Goal: Task Accomplishment & Management: Use online tool/utility

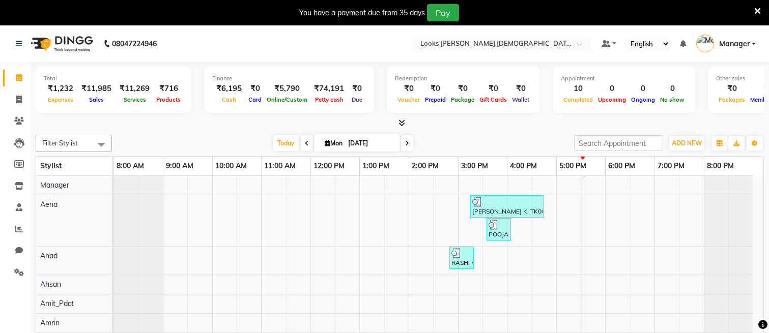
click at [758, 8] on icon at bounding box center [757, 11] width 7 height 9
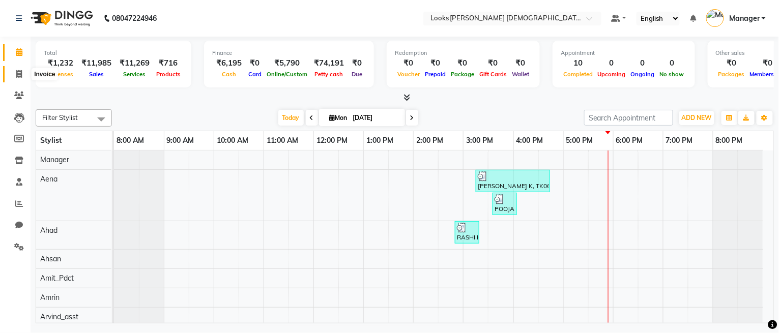
click at [23, 69] on span at bounding box center [19, 75] width 18 height 12
select select "service"
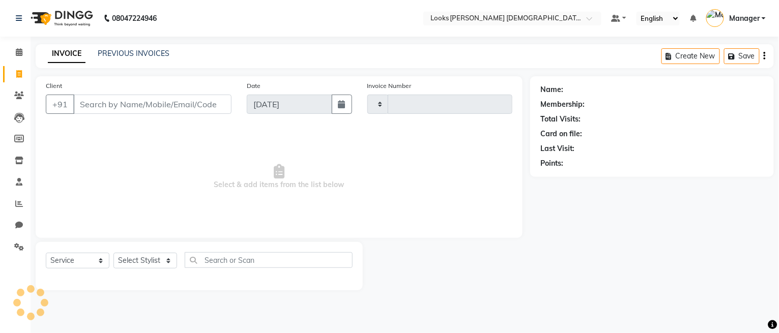
type input "2744"
select select "8706"
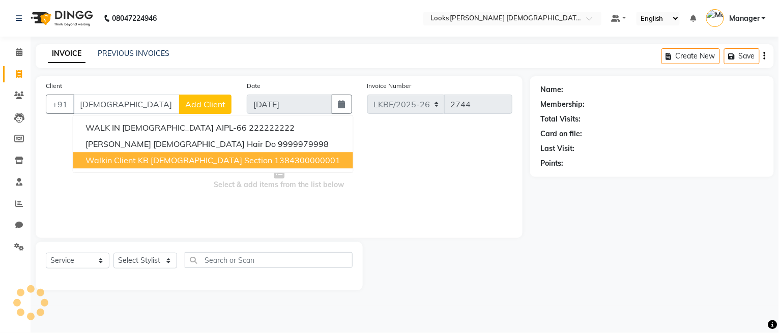
drag, startPoint x: 128, startPoint y: 161, endPoint x: 138, endPoint y: 180, distance: 21.2
click at [129, 161] on span "Walkin Client KB [DEMOGRAPHIC_DATA] Section" at bounding box center [179, 160] width 187 height 10
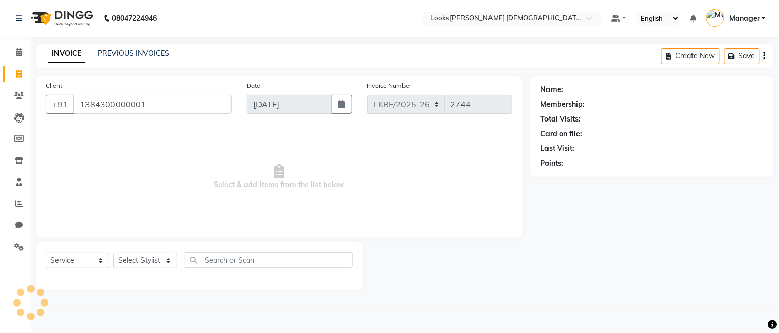
type input "1384300000001"
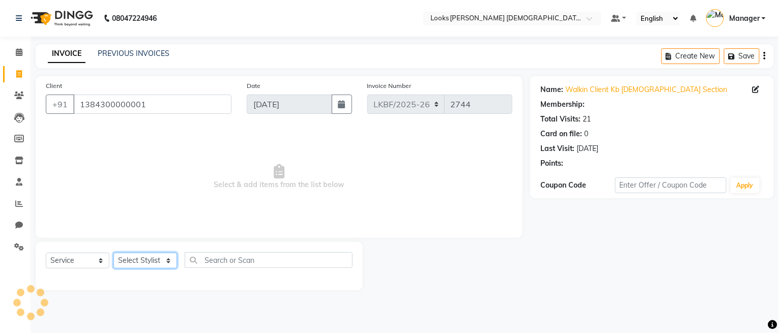
click at [155, 263] on select "Select Stylist" at bounding box center [146, 261] width 64 height 16
select select "1: Object"
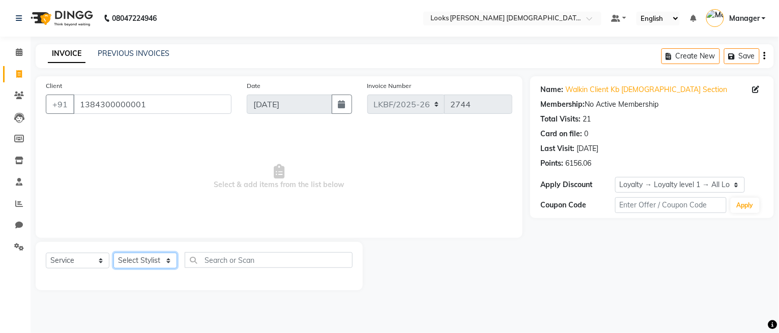
select select "87715"
click at [114, 254] on select "Select Stylist Aena [PERSON_NAME] Amit_Pdct [PERSON_NAME] [PERSON_NAME] Counter…" at bounding box center [146, 261] width 64 height 16
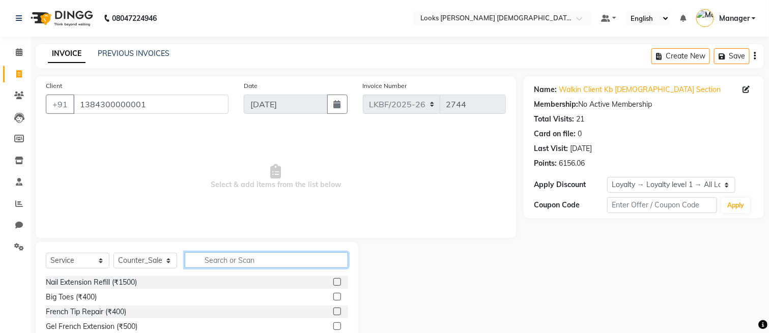
click at [212, 259] on input "text" at bounding box center [266, 260] width 163 height 16
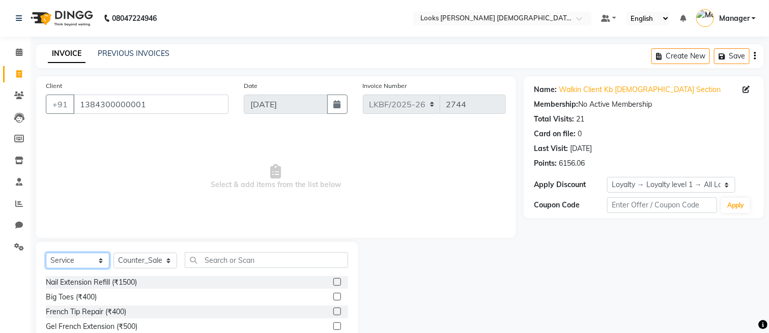
click at [62, 261] on select "Select Service Product Membership Package Voucher Prepaid Gift Card" at bounding box center [78, 261] width 64 height 16
select select "product"
click at [46, 254] on select "Select Service Product Membership Package Voucher Prepaid Gift Card" at bounding box center [78, 261] width 64 height 16
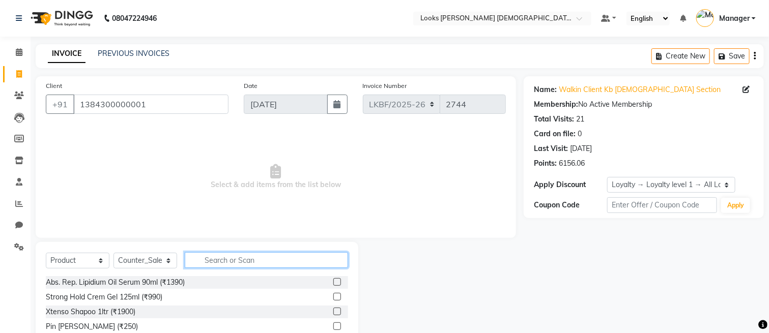
click at [239, 266] on input "text" at bounding box center [266, 260] width 163 height 16
type input "3474636400195"
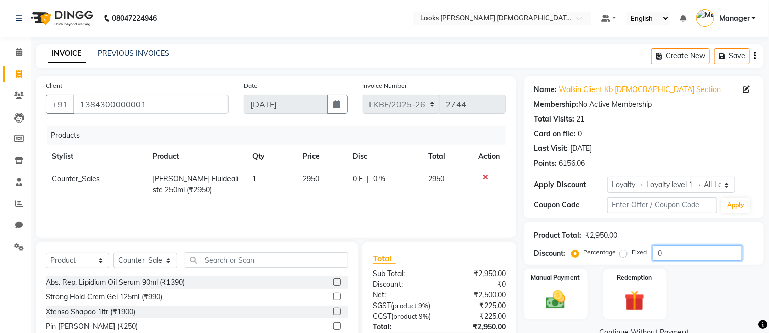
click at [659, 254] on input "0" at bounding box center [697, 253] width 89 height 16
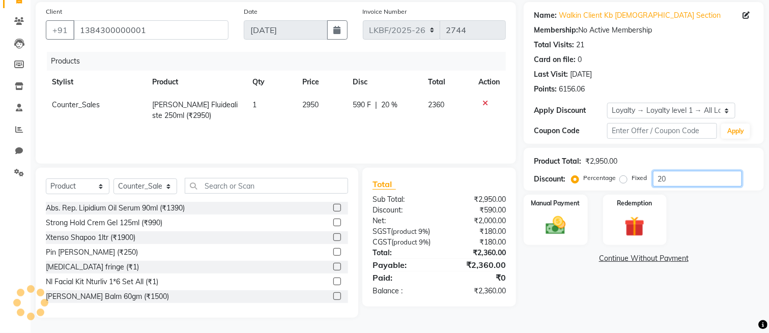
scroll to position [84, 0]
click at [567, 304] on div "Name: Walkin Client Kb [DEMOGRAPHIC_DATA] Section Membership: No Active Members…" at bounding box center [648, 160] width 248 height 316
click at [698, 171] on input "20" at bounding box center [697, 179] width 89 height 16
drag, startPoint x: 697, startPoint y: 164, endPoint x: 648, endPoint y: 177, distance: 51.5
click at [648, 177] on div "Product Total: ₹2,950.00 Discount: Percentage Fixed 20" at bounding box center [644, 169] width 240 height 43
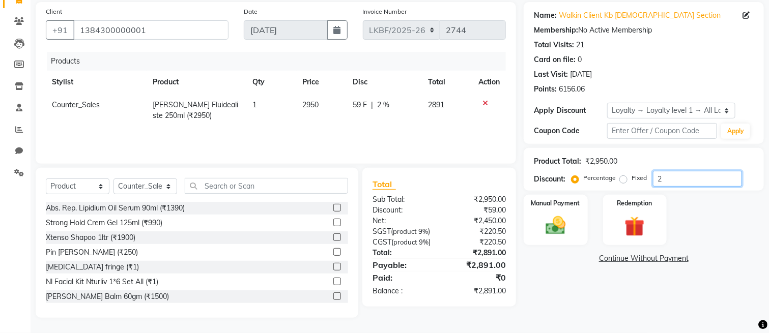
type input "20"
click at [585, 295] on div "Name: Walkin Client Kb [DEMOGRAPHIC_DATA] Section Membership: No Active Members…" at bounding box center [648, 160] width 248 height 316
click at [568, 298] on div "Name: Walkin Client Kb [DEMOGRAPHIC_DATA] Section Membership: No Active Members…" at bounding box center [648, 160] width 248 height 316
click at [557, 216] on img at bounding box center [556, 226] width 34 height 24
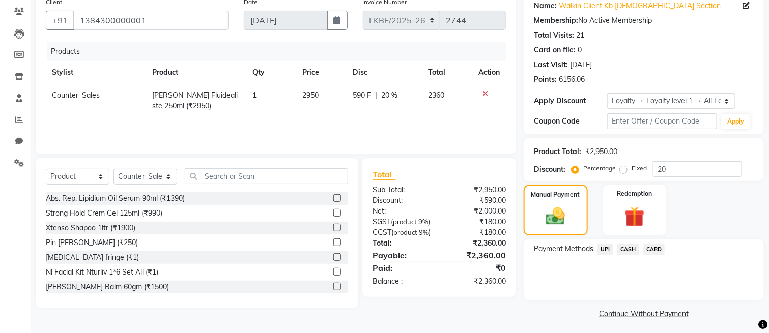
click at [608, 248] on span "UPI" at bounding box center [606, 250] width 16 height 12
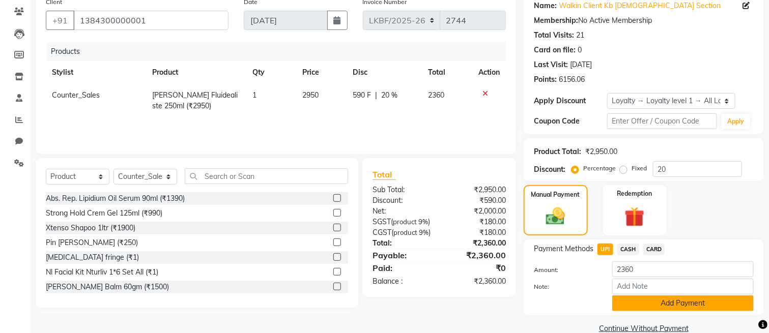
click at [662, 304] on button "Add Payment" at bounding box center [683, 304] width 142 height 16
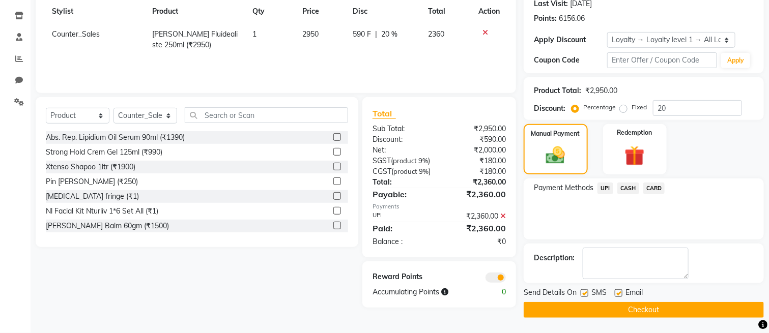
scroll to position [156, 0]
click at [638, 302] on button "Checkout" at bounding box center [644, 310] width 240 height 16
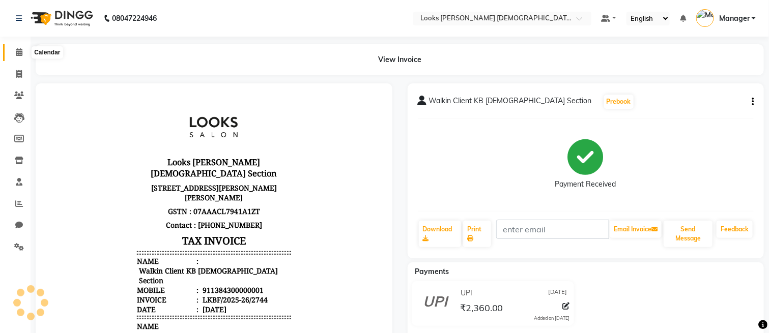
click at [16, 48] on icon at bounding box center [19, 52] width 7 height 8
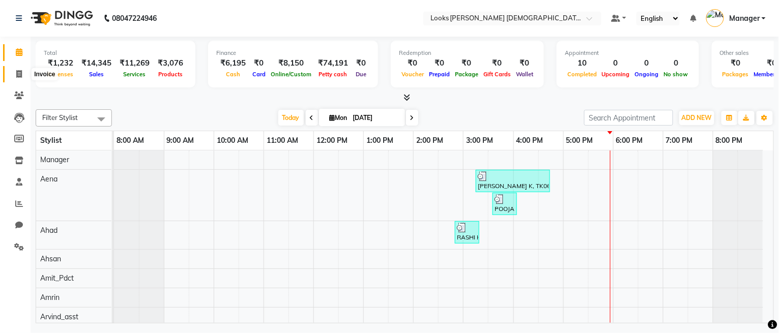
click at [11, 75] on span at bounding box center [19, 75] width 18 height 12
select select "service"
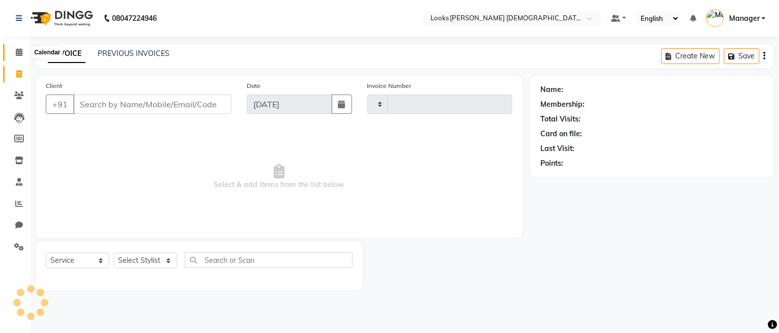
click at [15, 48] on span at bounding box center [19, 53] width 18 height 12
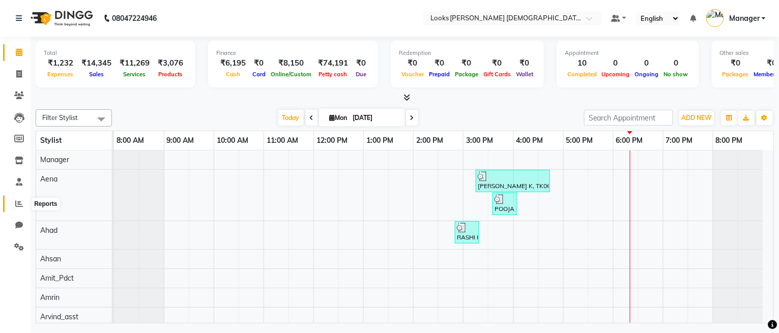
click at [13, 206] on span at bounding box center [19, 205] width 18 height 12
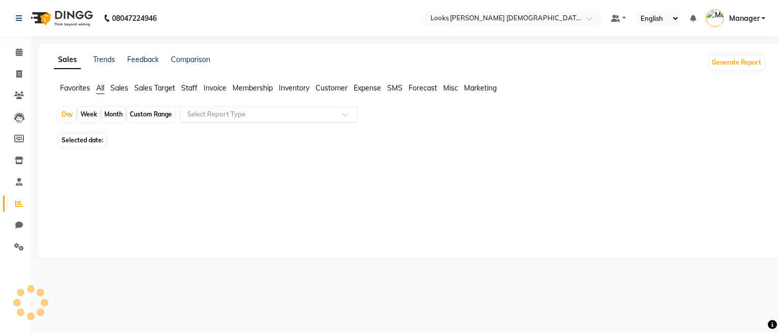
click at [221, 112] on input "text" at bounding box center [258, 114] width 147 height 10
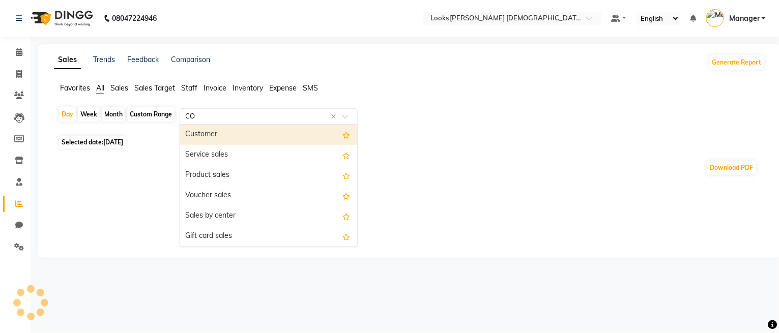
type input "COM"
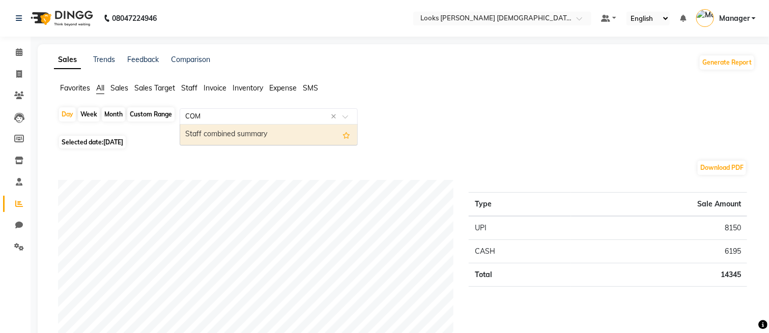
click at [286, 135] on div "Staff combined summary" at bounding box center [268, 135] width 177 height 20
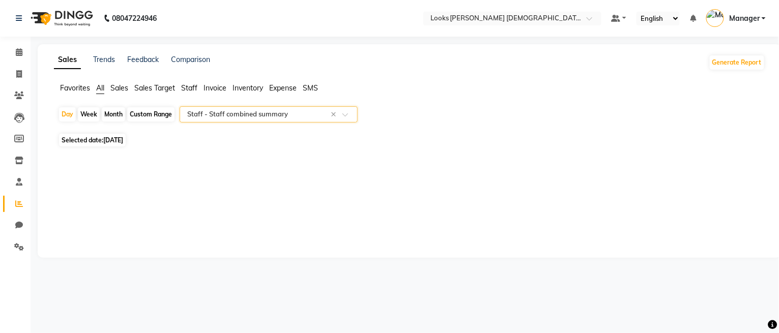
select select "full_report"
select select "csv"
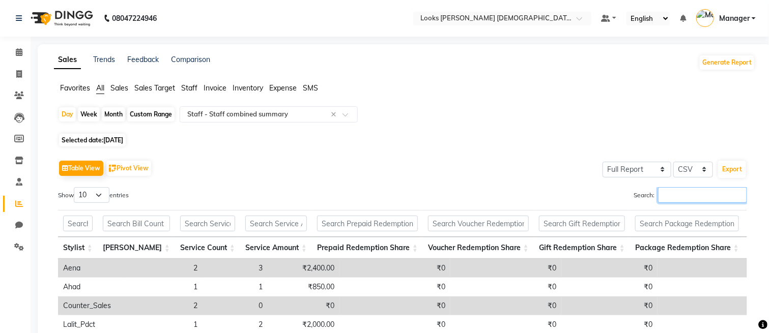
click at [707, 190] on input "Search:" at bounding box center [702, 195] width 89 height 16
click at [723, 167] on button "Export" at bounding box center [732, 169] width 28 height 17
click at [694, 191] on input "Search:" at bounding box center [702, 195] width 89 height 16
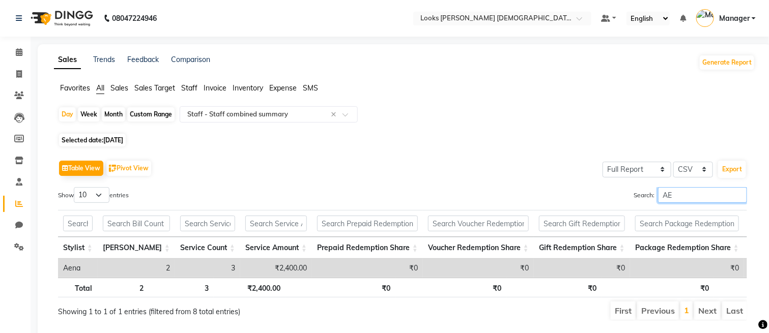
type input "AEN"
click at [739, 195] on input "AEN" at bounding box center [702, 195] width 89 height 16
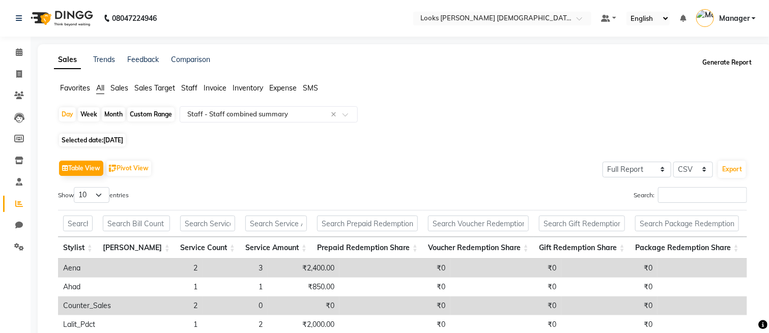
click at [736, 61] on button "Generate Report" at bounding box center [727, 62] width 54 height 14
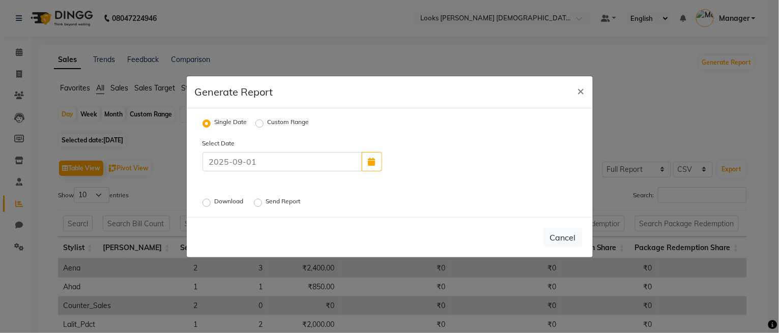
click at [235, 198] on label "Download" at bounding box center [230, 203] width 31 height 12
click at [212, 199] on input "Download" at bounding box center [208, 202] width 7 height 7
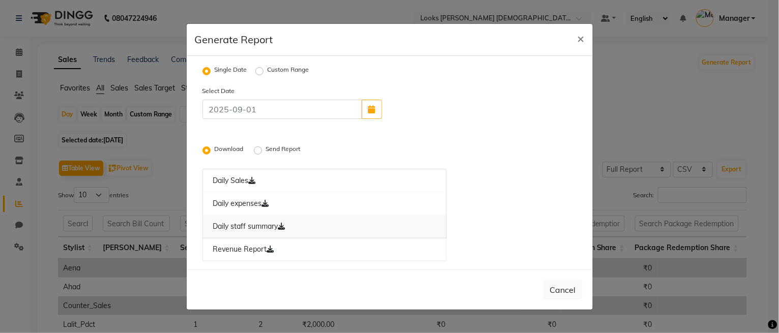
click at [247, 227] on link "Daily staff summary" at bounding box center [325, 226] width 245 height 23
click at [274, 228] on link "Daily staff summary" at bounding box center [325, 226] width 245 height 23
click at [26, 55] on ngb-modal-window "Generate Report × Single Date Custom Range Select Date Download Send Report Dai…" at bounding box center [389, 166] width 779 height 333
click at [582, 41] on span "×" at bounding box center [581, 38] width 7 height 15
radio input "false"
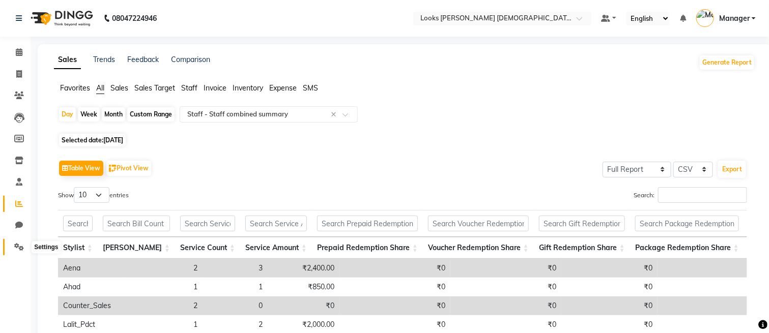
click at [12, 246] on span at bounding box center [19, 248] width 18 height 12
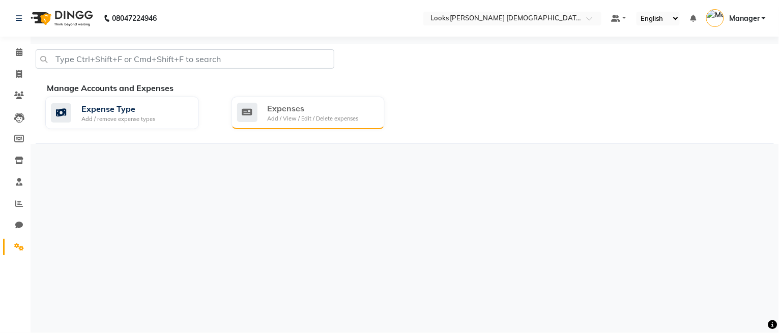
click at [282, 109] on div "Expenses" at bounding box center [313, 108] width 91 height 12
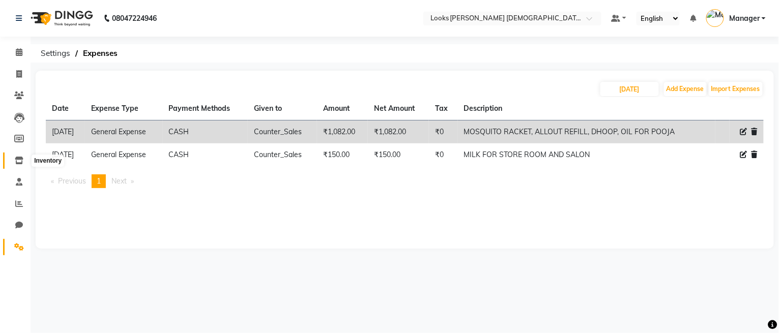
click at [18, 160] on icon at bounding box center [19, 161] width 9 height 8
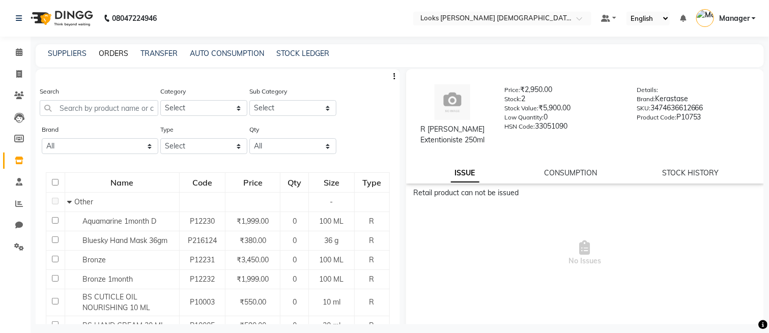
click at [110, 54] on link "ORDERS" at bounding box center [114, 53] width 30 height 9
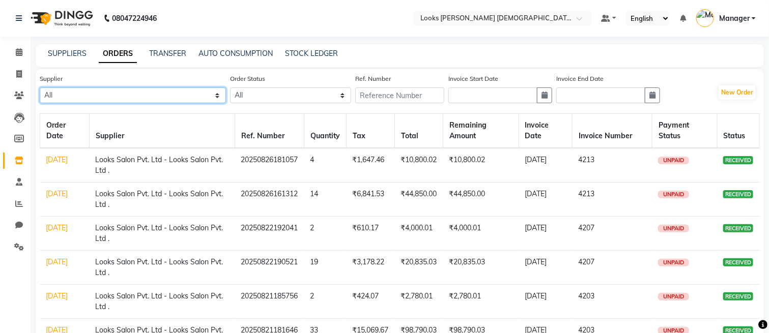
click at [121, 96] on select "All Looks Salon Pvt. Ltd - Looks Salon Pvt. Ltd ." at bounding box center [133, 96] width 186 height 16
select select "5547"
click at [40, 88] on select "All Looks Salon Pvt. Ltd - Looks Salon Pvt. Ltd ." at bounding box center [133, 96] width 186 height 16
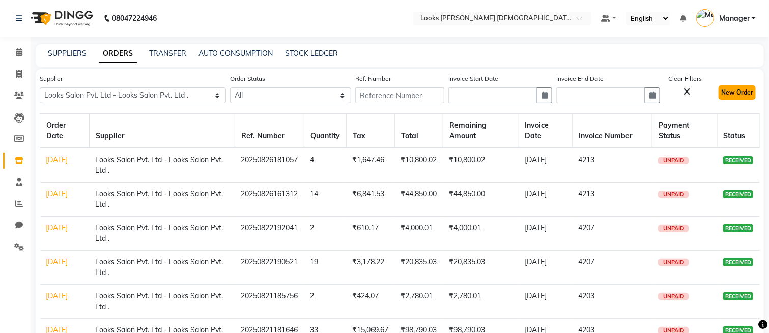
click at [738, 91] on button "New Order" at bounding box center [737, 93] width 37 height 14
select select "true"
select select "4275"
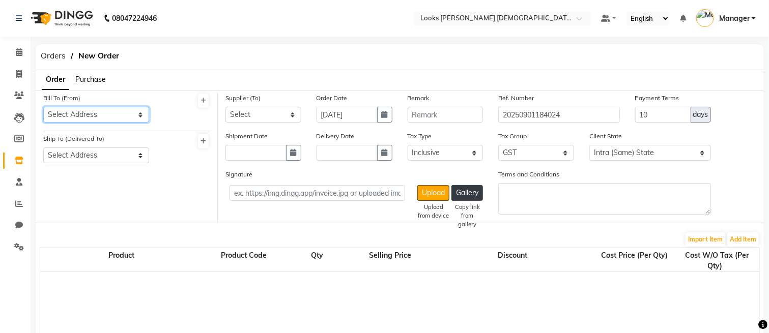
drag, startPoint x: 78, startPoint y: 110, endPoint x: 80, endPoint y: 119, distance: 8.9
click at [78, 111] on select "Select Address Looks Salon [STREET_ADDRESS][PERSON_NAME][PERSON_NAME]" at bounding box center [96, 115] width 106 height 16
select select "1624"
click at [43, 107] on select "Select Address Looks Salon [STREET_ADDRESS][PERSON_NAME][PERSON_NAME]" at bounding box center [96, 115] width 106 height 16
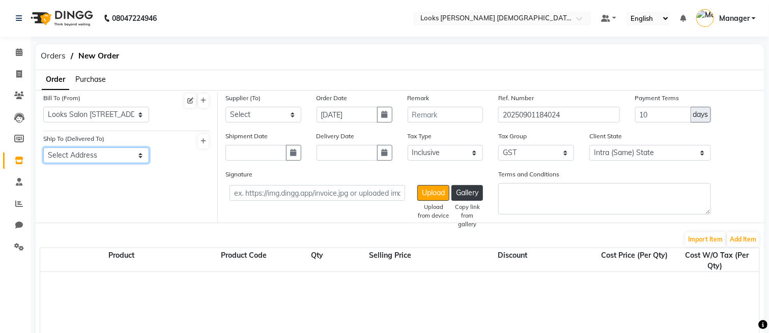
click at [99, 157] on select "Select Address Looks Salon [STREET_ADDRESS][PERSON_NAME][PERSON_NAME]" at bounding box center [96, 156] width 106 height 16
select select "1625"
click at [43, 148] on select "Select Address Looks Salon [STREET_ADDRESS][PERSON_NAME][PERSON_NAME]" at bounding box center [96, 156] width 106 height 16
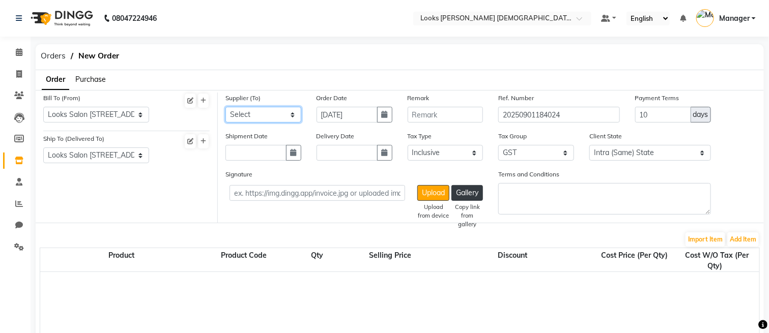
click at [248, 116] on select "Select Looks Salon Pvt. Ltd - Looks Salon Pvt. Ltd ." at bounding box center [264, 115] width 76 height 16
select select "5547"
click at [226, 107] on select "Select Looks Salon Pvt. Ltd - Looks Salon Pvt. Ltd ." at bounding box center [264, 115] width 76 height 16
click at [742, 237] on button "Add Item" at bounding box center [743, 240] width 32 height 14
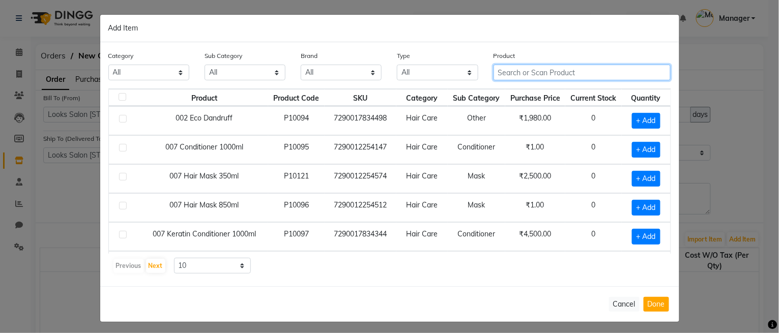
drag, startPoint x: 559, startPoint y: 73, endPoint x: 592, endPoint y: 20, distance: 62.0
click at [559, 73] on input "text" at bounding box center [583, 73] width 178 height 16
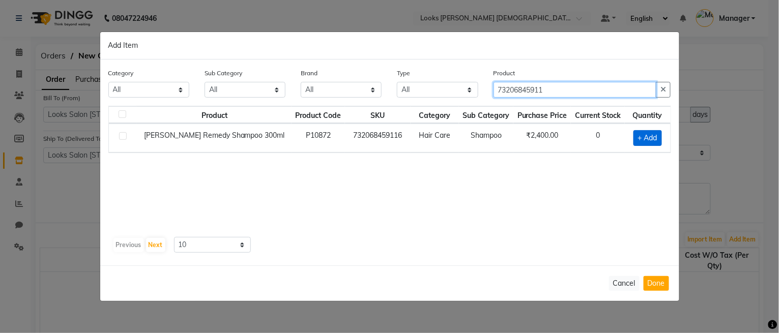
type input "73206845911"
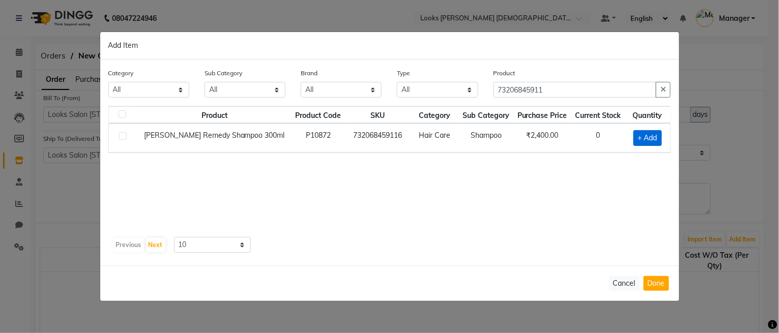
click at [646, 135] on span "+ Add" at bounding box center [648, 138] width 29 height 16
checkbox input "true"
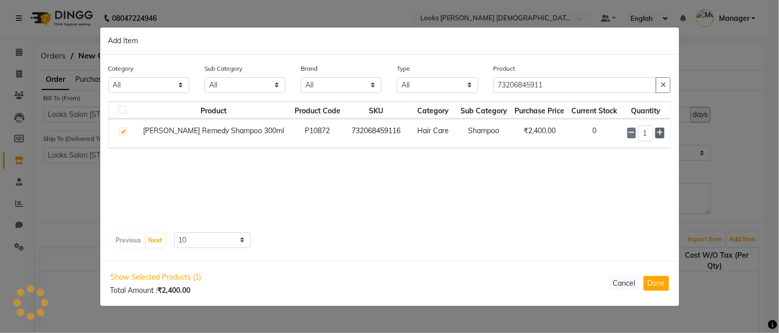
click at [660, 130] on icon at bounding box center [660, 132] width 7 height 7
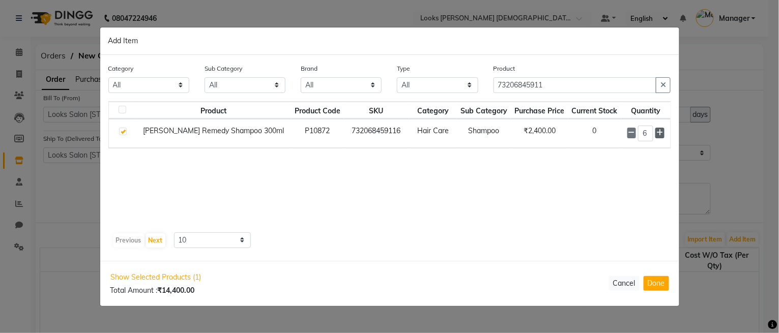
click at [660, 130] on icon at bounding box center [660, 132] width 7 height 7
click at [660, 130] on icon at bounding box center [660, 133] width 7 height 7
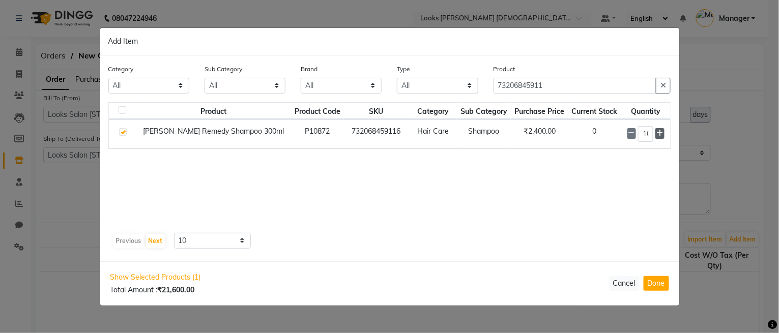
type input "11"
click at [662, 282] on button "Done" at bounding box center [656, 283] width 25 height 15
select select "4286"
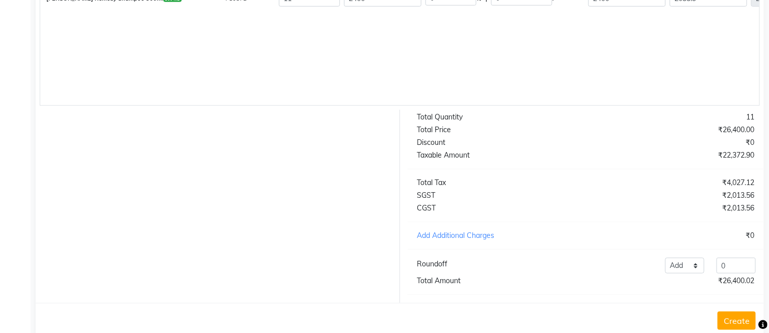
scroll to position [327, 0]
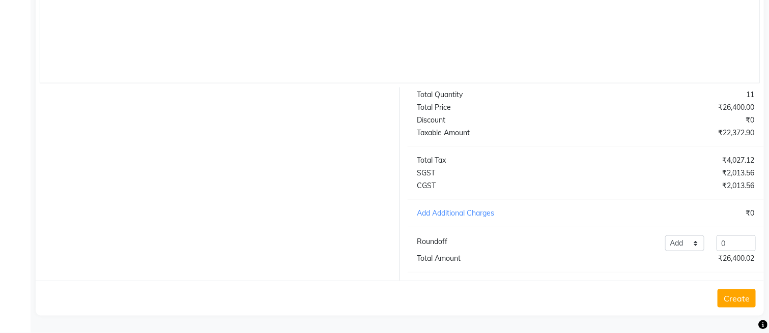
click at [730, 301] on button "Create" at bounding box center [737, 299] width 38 height 18
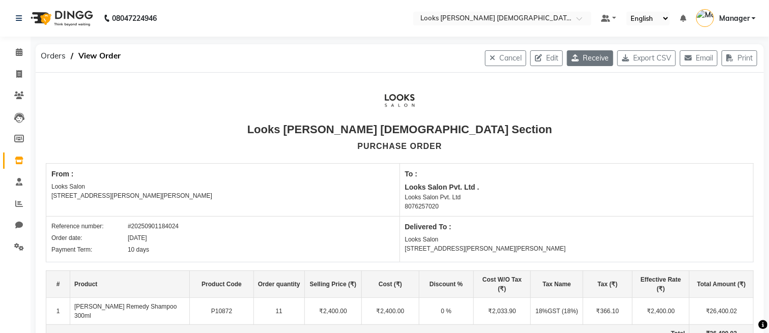
click at [584, 59] on button "Receive" at bounding box center [590, 58] width 46 height 16
select select "1624"
select select "1625"
select select "5547"
select select "true"
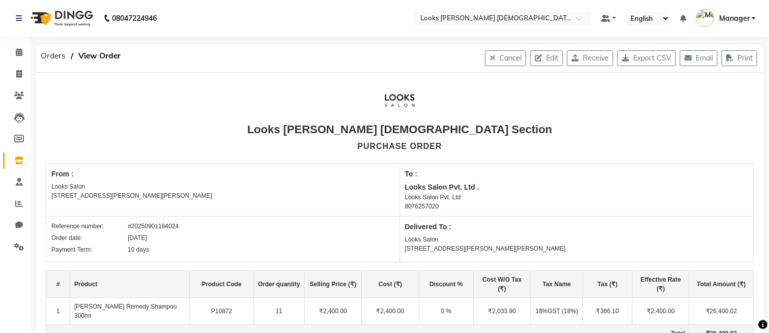
select select "4286"
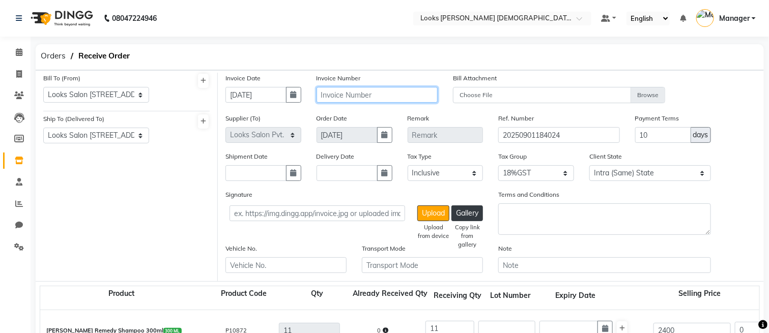
click at [370, 92] on input "text" at bounding box center [377, 95] width 121 height 16
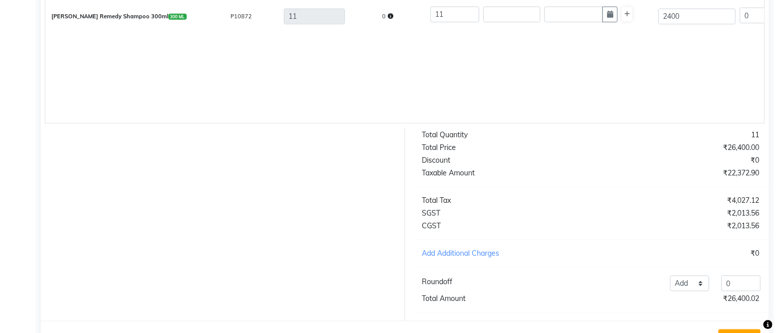
scroll to position [366, 0]
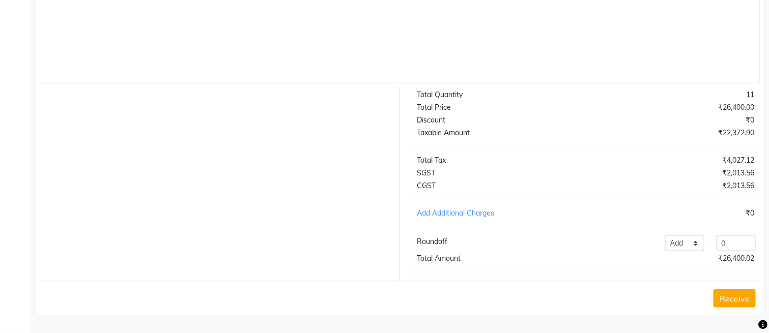
type input "4233"
click at [737, 296] on button "Receive" at bounding box center [735, 299] width 42 height 18
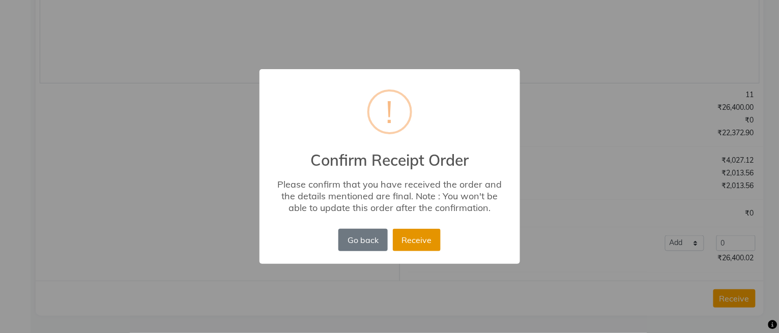
click at [410, 243] on button "Receive" at bounding box center [417, 240] width 48 height 22
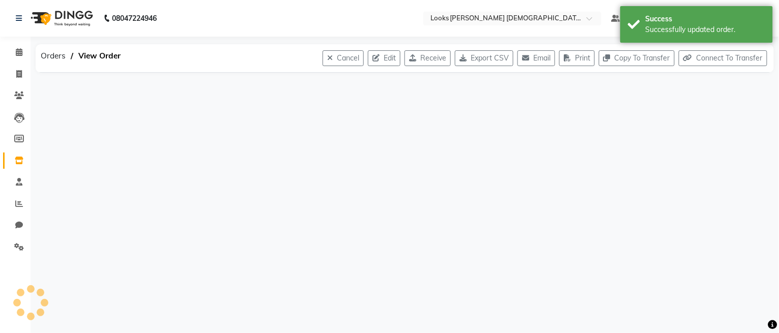
scroll to position [0, 0]
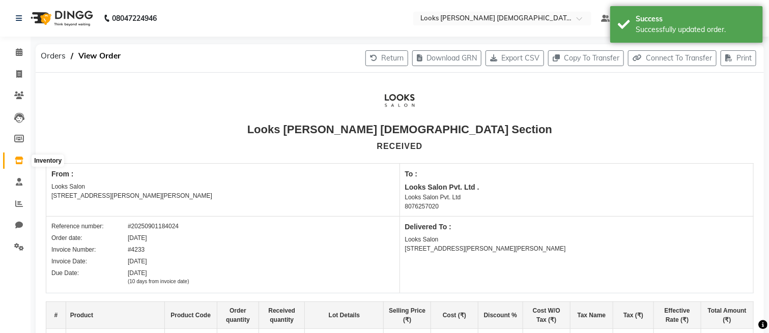
click at [15, 159] on icon at bounding box center [19, 161] width 9 height 8
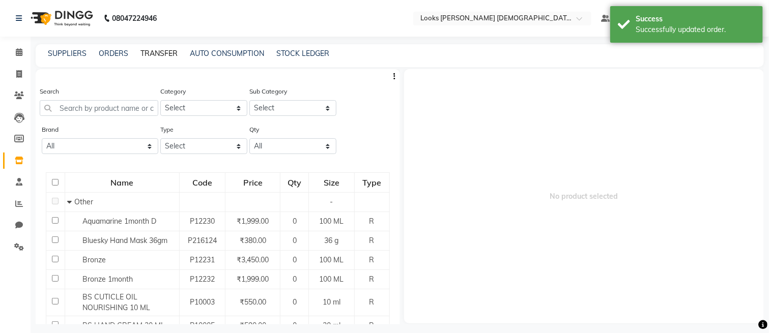
click at [159, 53] on link "TRANSFER" at bounding box center [158, 53] width 37 height 9
select select "sender"
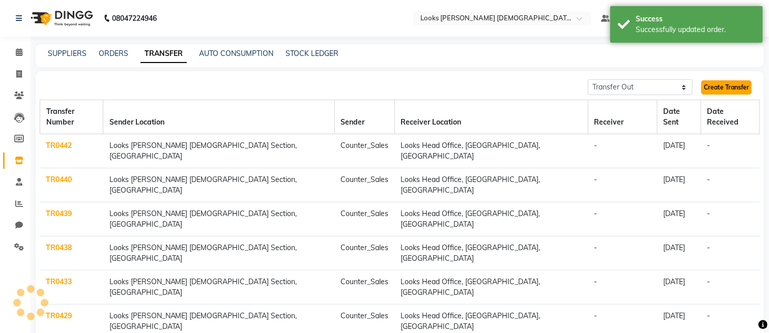
click at [736, 83] on link "Create Transfer" at bounding box center [726, 87] width 50 height 14
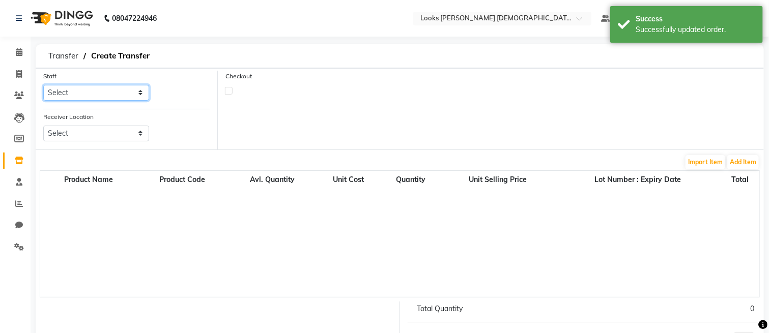
click at [106, 93] on select "Select Aena [PERSON_NAME] Amit_Pdct [PERSON_NAME] [PERSON_NAME] Counter_Sales […" at bounding box center [96, 93] width 106 height 16
select select "87715"
click at [43, 85] on select "Select Aena [PERSON_NAME] Amit_Pdct [PERSON_NAME] [PERSON_NAME] Counter_Sales […" at bounding box center [96, 93] width 106 height 16
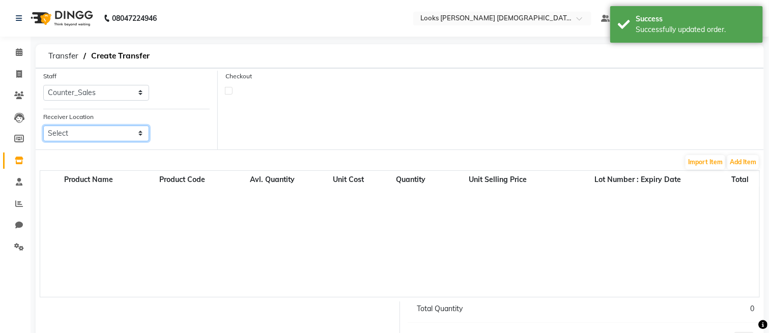
click at [93, 136] on select "Select Looks [GEOGRAPHIC_DATA][PERSON_NAME](f), [GEOGRAPHIC_DATA] Looks [GEOGRA…" at bounding box center [96, 134] width 106 height 16
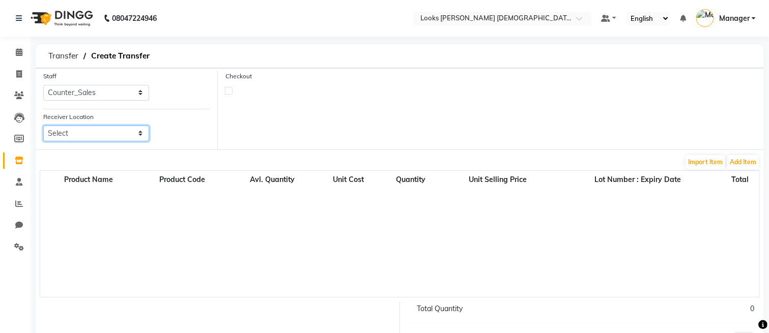
select select "1780"
click at [43, 126] on select "Select Looks [GEOGRAPHIC_DATA][PERSON_NAME](f), [GEOGRAPHIC_DATA] Looks [GEOGRA…" at bounding box center [96, 134] width 106 height 16
click at [750, 159] on button "Add Item" at bounding box center [743, 162] width 32 height 14
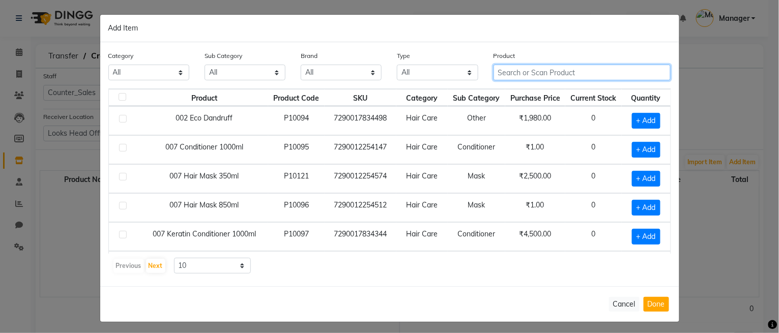
drag, startPoint x: 537, startPoint y: 72, endPoint x: 550, endPoint y: 14, distance: 59.5
click at [537, 72] on input "text" at bounding box center [583, 73] width 178 height 16
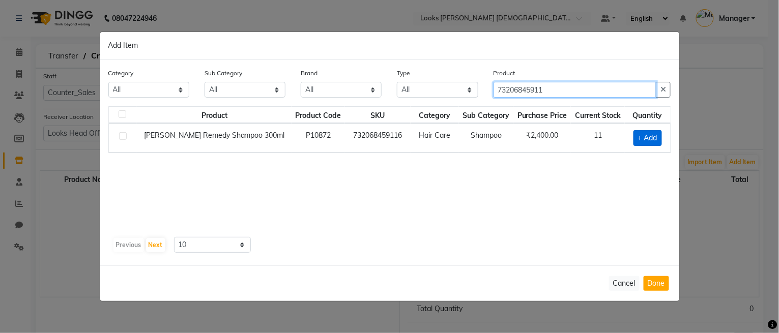
type input "73206845911"
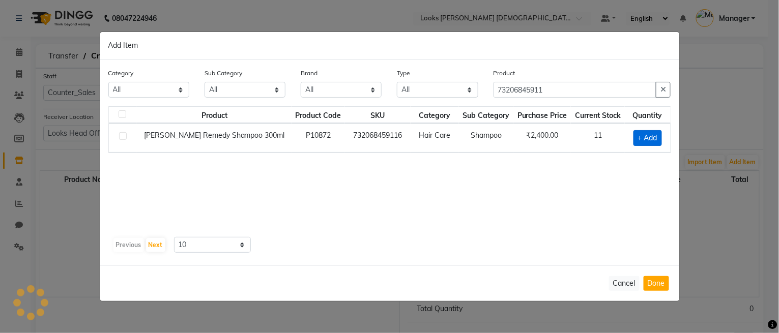
click at [643, 135] on span "+ Add" at bounding box center [648, 138] width 29 height 16
checkbox input "true"
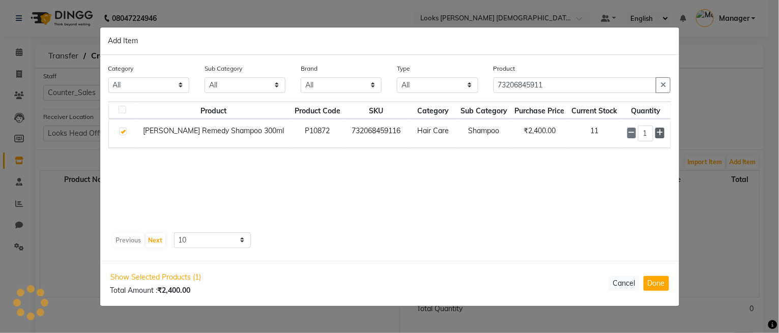
click at [662, 130] on icon at bounding box center [660, 132] width 7 height 7
type input "2"
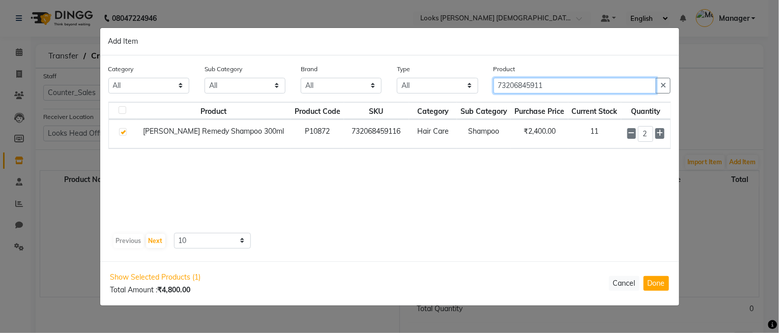
drag, startPoint x: 571, startPoint y: 82, endPoint x: 384, endPoint y: 64, distance: 187.7
click at [384, 64] on div "Category All Skin Personal Care Hair Threading Loreal Bio Top Cons. Bio Top Ret…" at bounding box center [390, 83] width 578 height 38
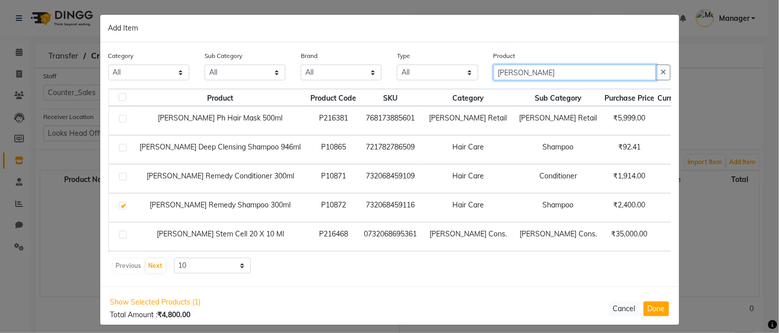
type input "[PERSON_NAME]"
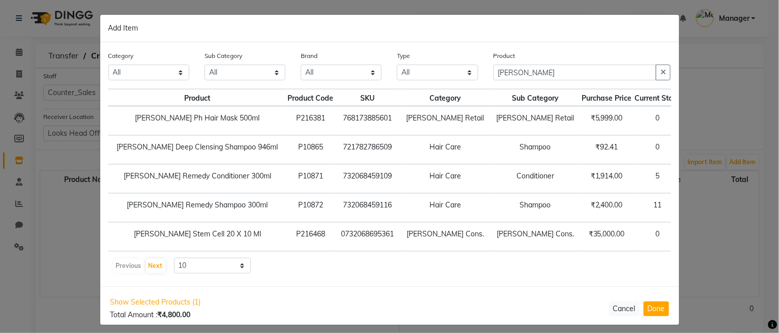
scroll to position [0, 24]
click at [690, 178] on span "+ Add" at bounding box center [704, 179] width 29 height 16
checkbox input "true"
click at [713, 177] on icon at bounding box center [716, 178] width 7 height 7
type input "2"
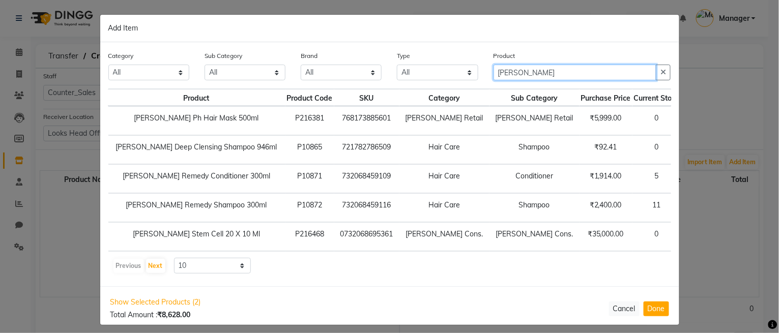
drag, startPoint x: 531, startPoint y: 70, endPoint x: 382, endPoint y: 75, distance: 149.2
click at [382, 75] on div "Category All Skin Personal Care Hair Threading Loreal Bio Top Cons. Bio Top Ret…" at bounding box center [390, 69] width 578 height 38
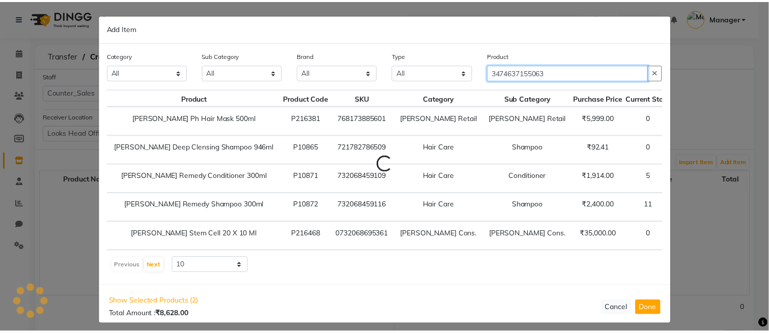
scroll to position [0, 0]
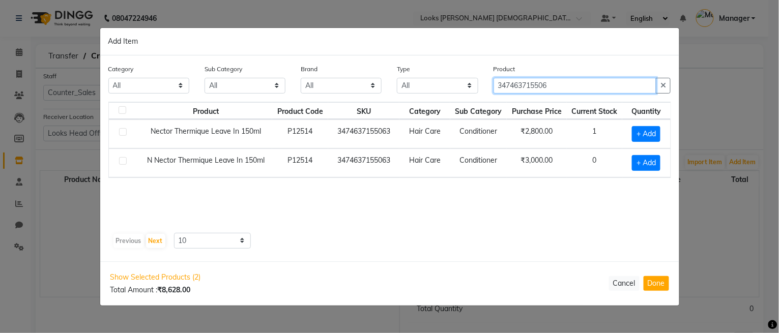
type input "347463715506"
click at [662, 135] on div "+ Add" at bounding box center [647, 134] width 36 height 16
click at [654, 135] on span "+ Add" at bounding box center [646, 134] width 29 height 16
checkbox input "true"
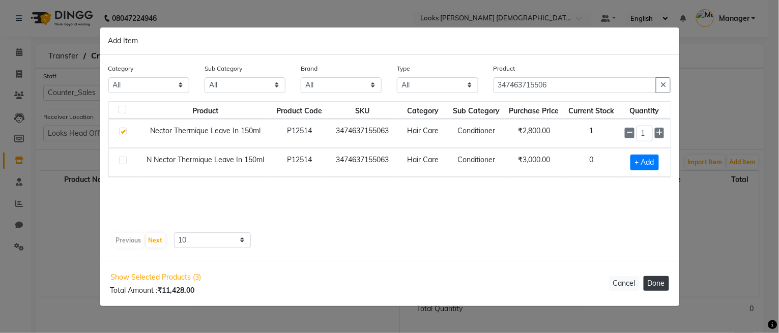
click at [655, 288] on button "Done" at bounding box center [656, 283] width 25 height 15
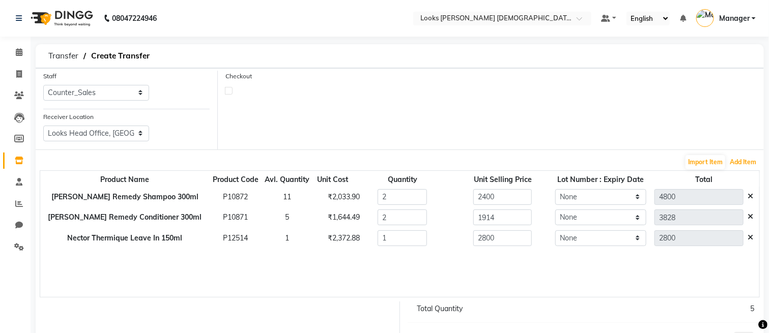
scroll to position [86, 0]
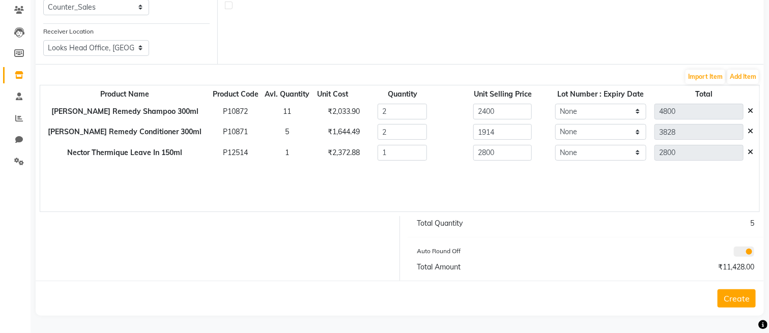
click at [733, 301] on button "Create" at bounding box center [737, 299] width 38 height 18
